Goal: Navigation & Orientation: Find specific page/section

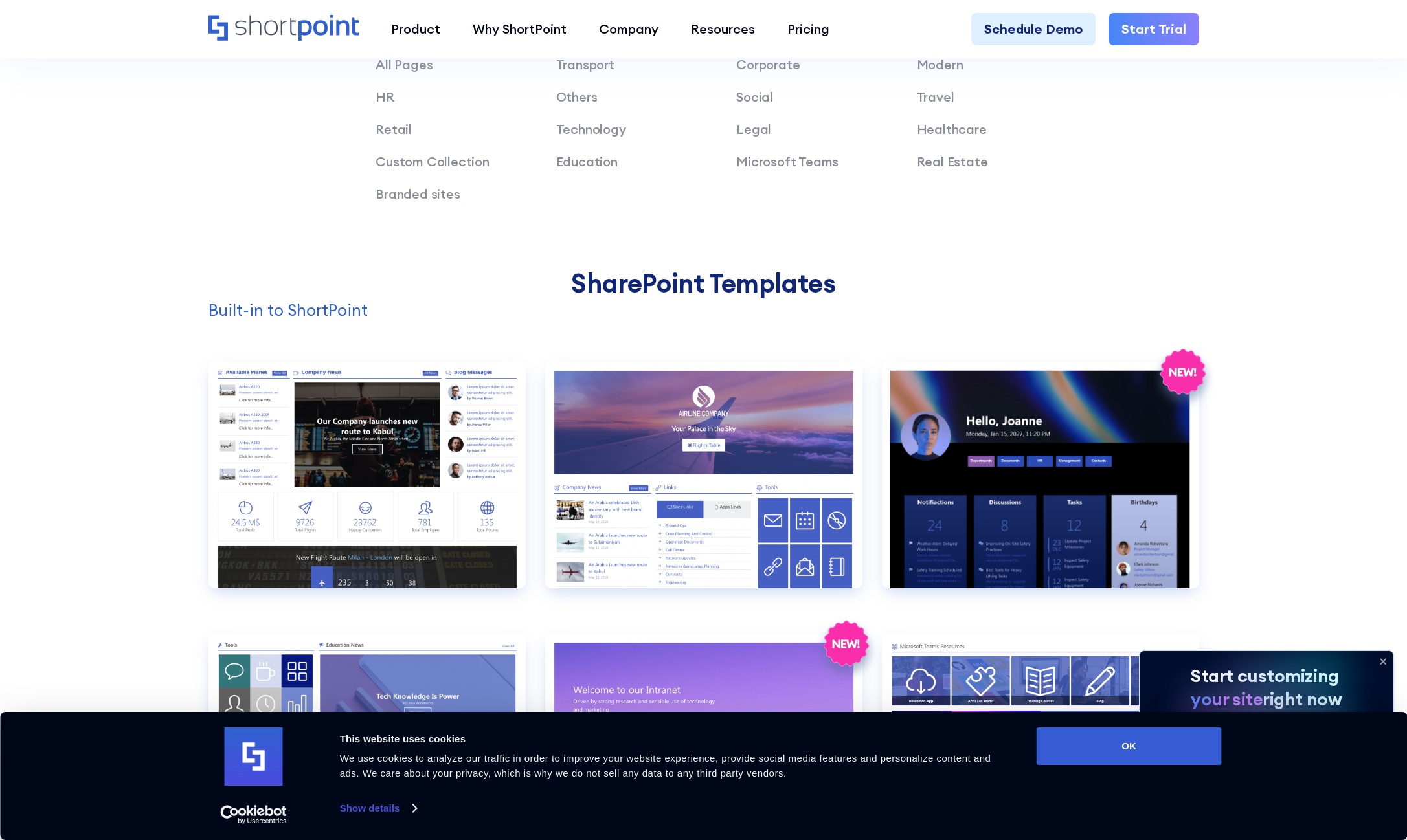
scroll to position [1218, 0]
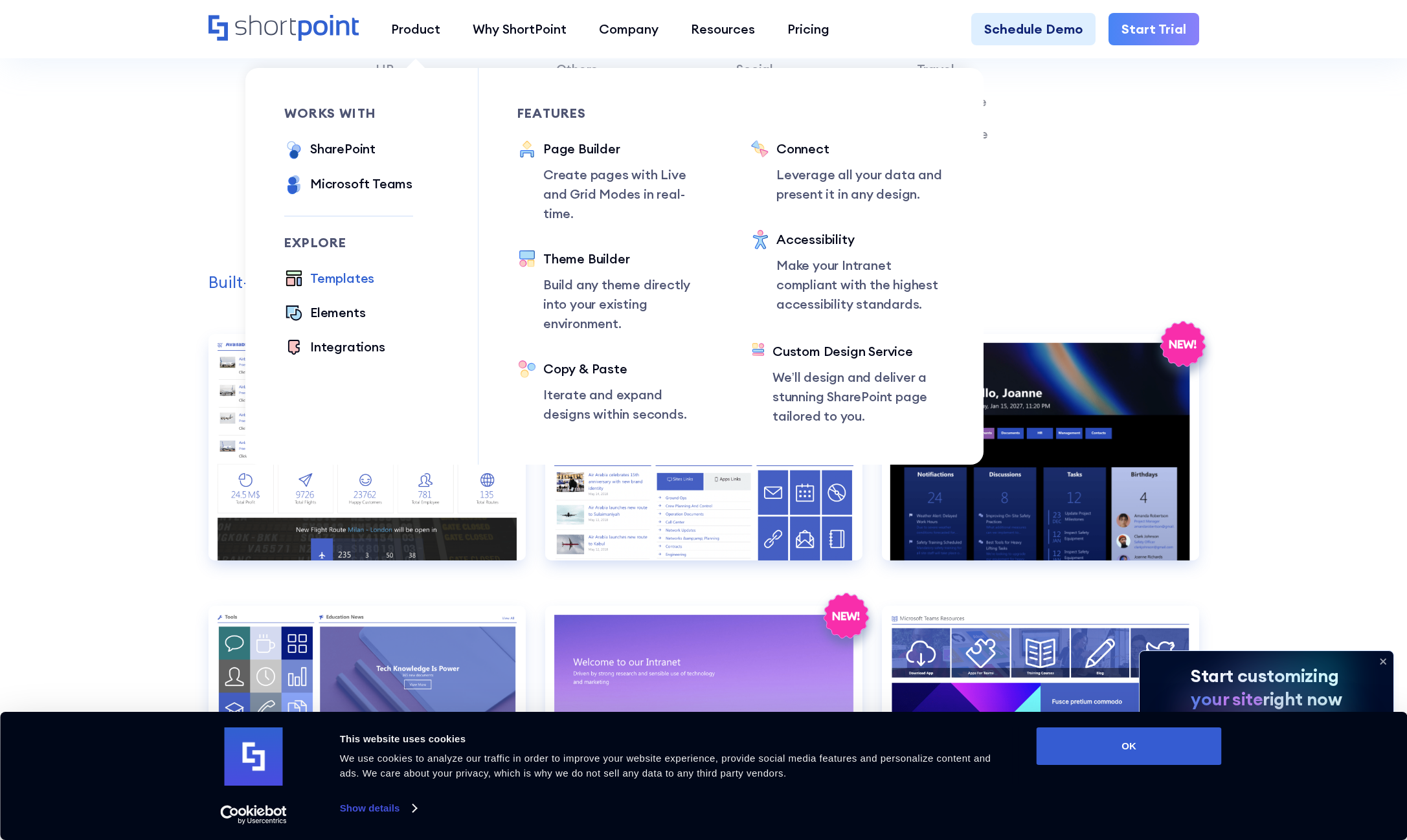
click at [345, 277] on div "Templates" at bounding box center [342, 278] width 64 height 19
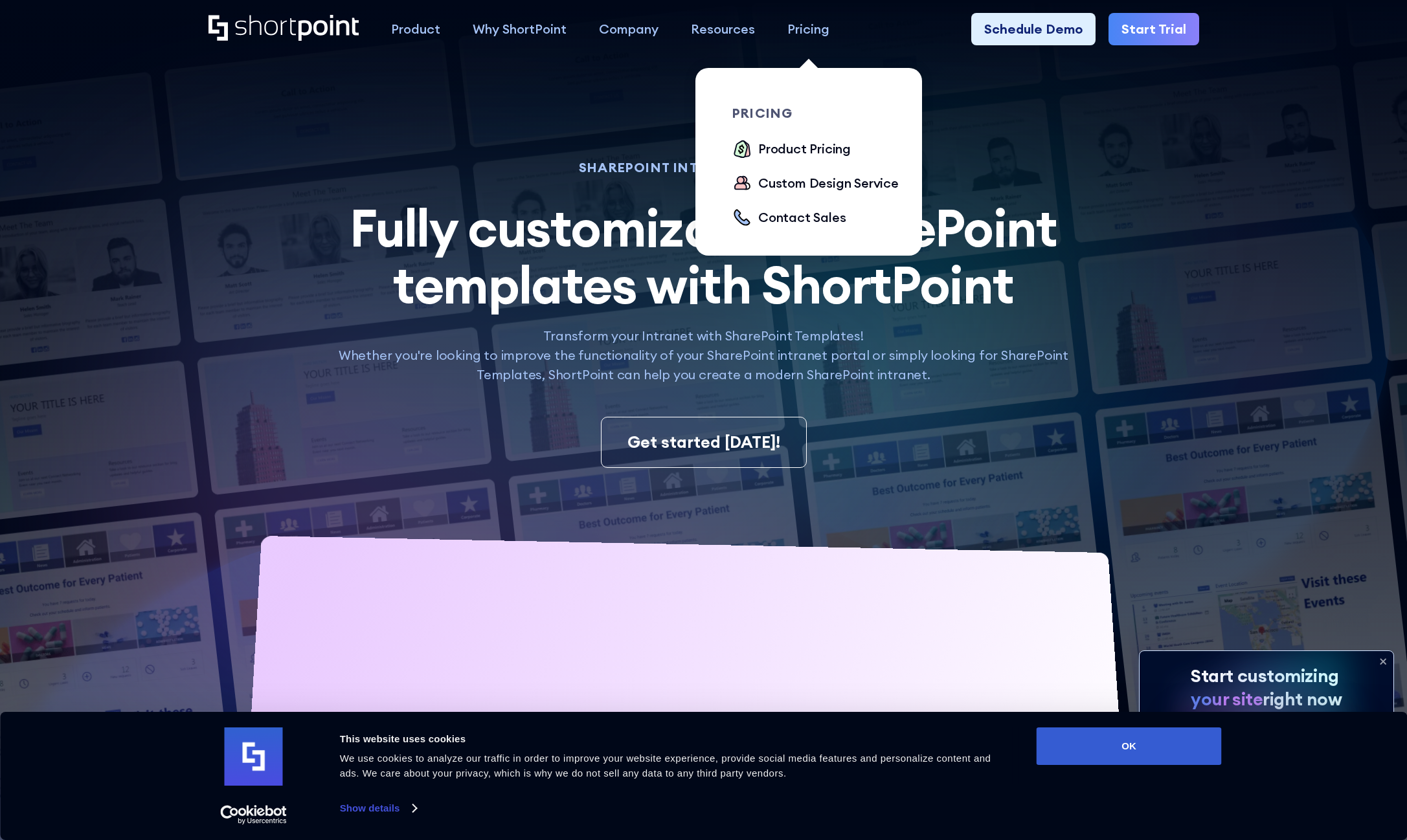
click at [816, 31] on div "Pricing" at bounding box center [808, 28] width 42 height 19
click at [799, 148] on div "Product Pricing" at bounding box center [804, 148] width 92 height 19
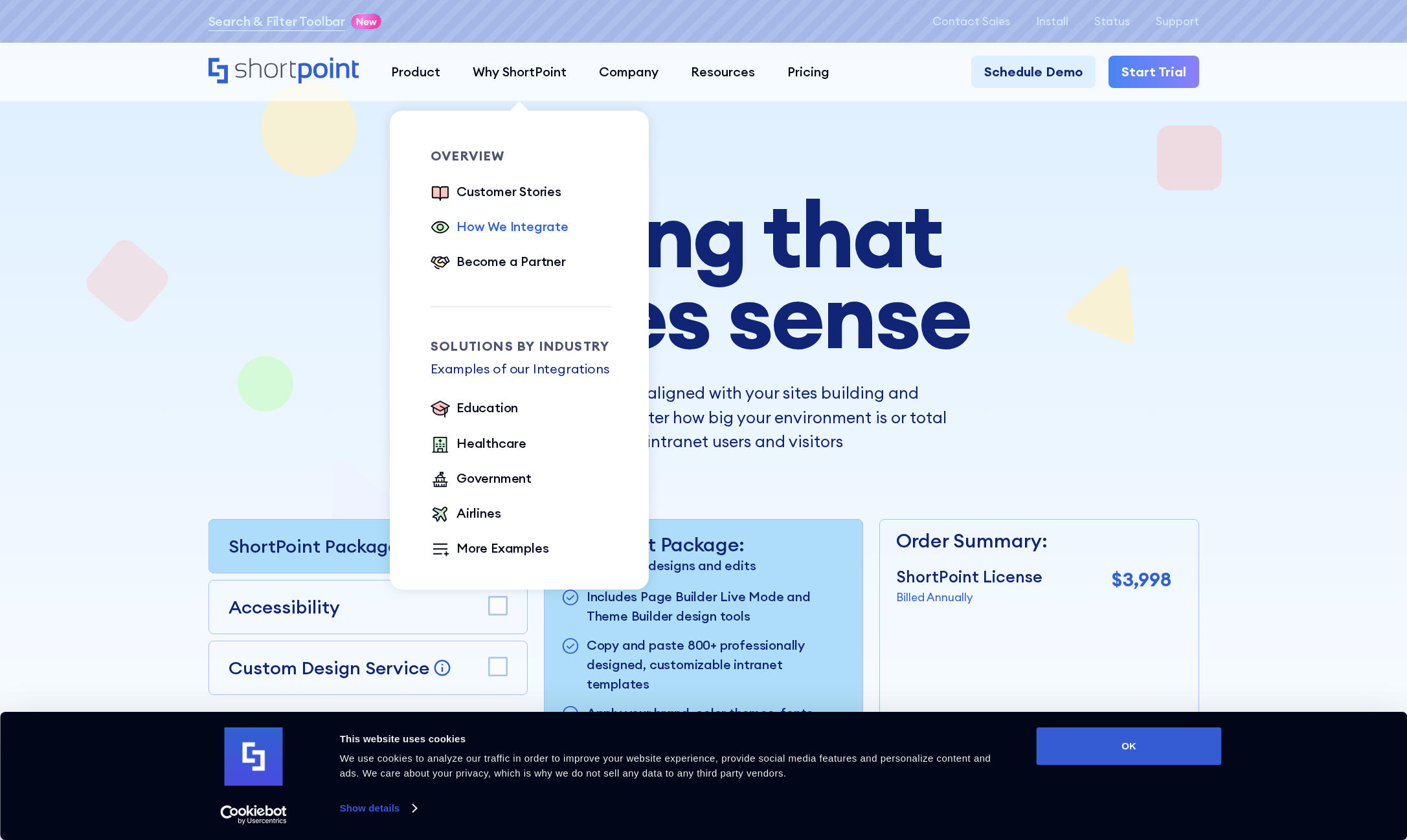
click at [489, 227] on div "How We Integrate" at bounding box center [513, 226] width 112 height 19
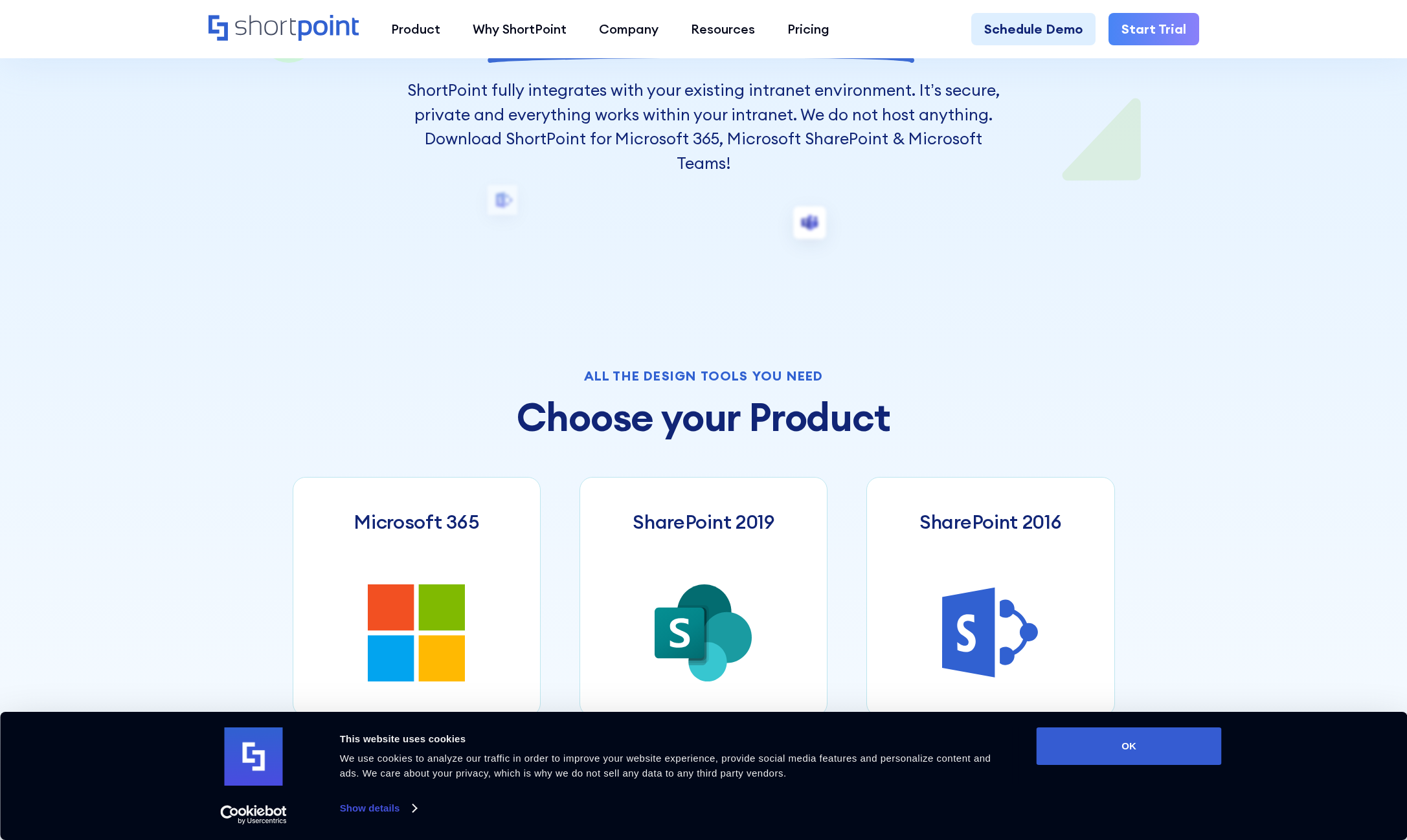
scroll to position [400, 0]
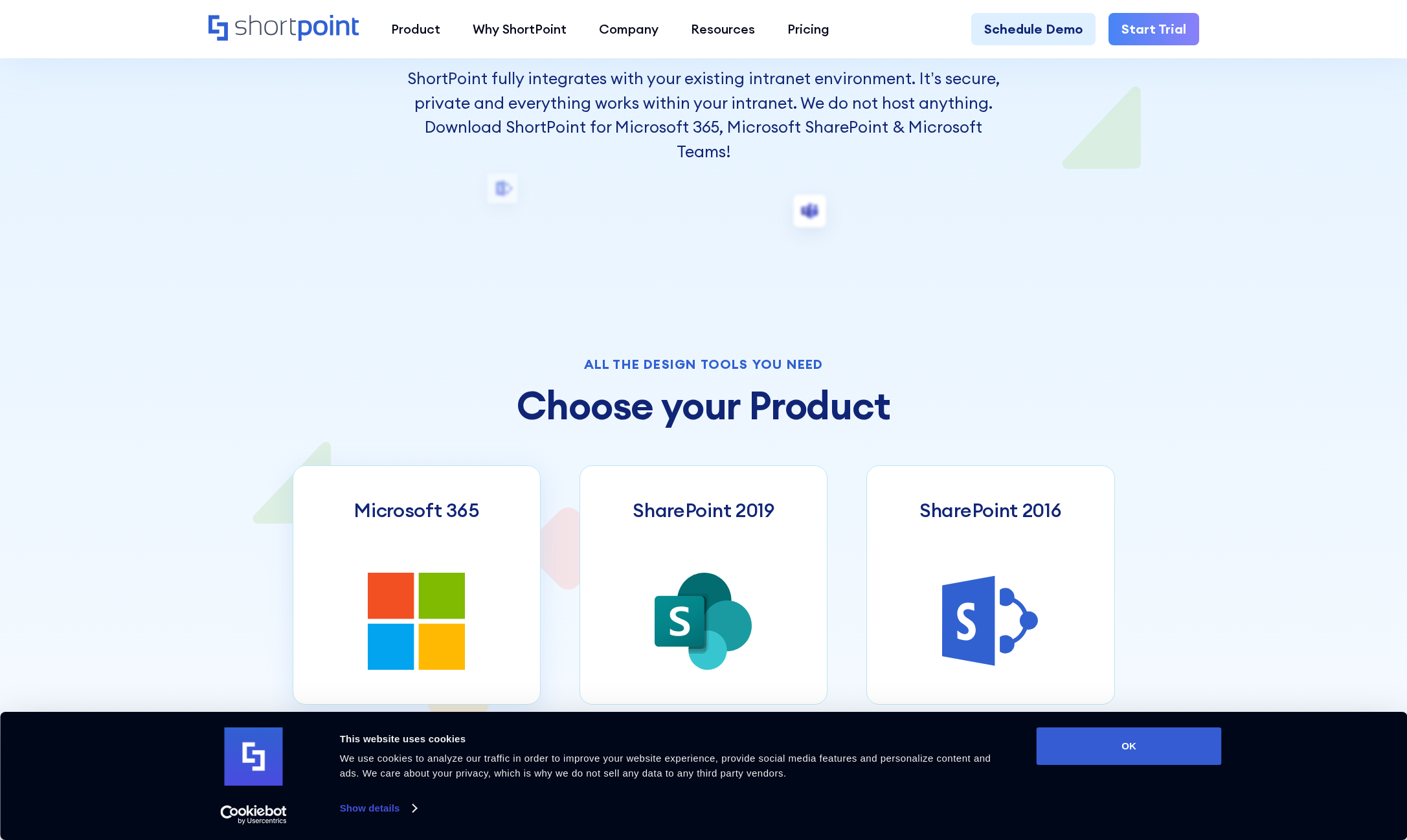
click at [426, 578] on icon at bounding box center [442, 596] width 46 height 46
